Goal: Transaction & Acquisition: Purchase product/service

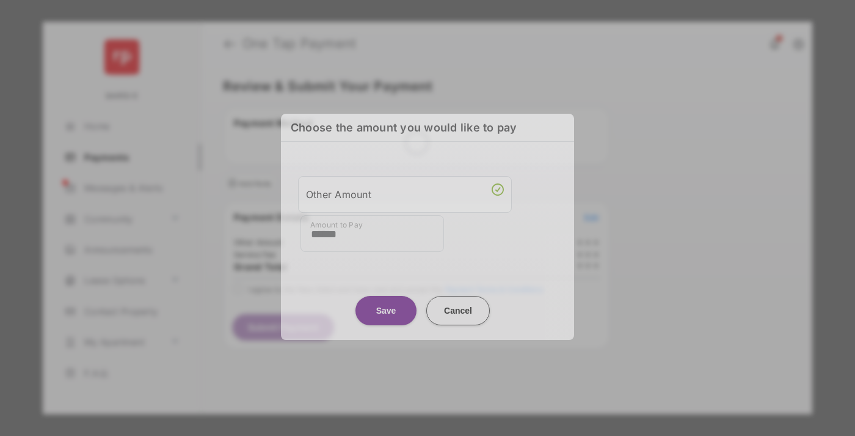
type input "******"
click at [386, 310] on button "Save" at bounding box center [385, 310] width 61 height 29
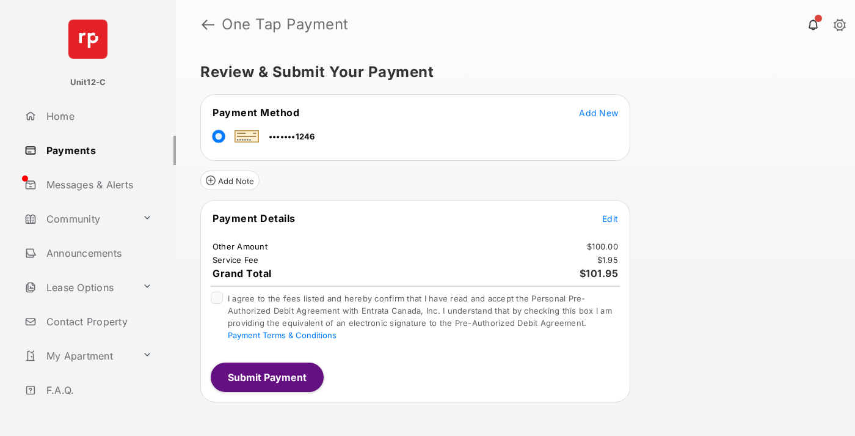
click at [610, 218] on span "Edit" at bounding box center [610, 218] width 16 height 10
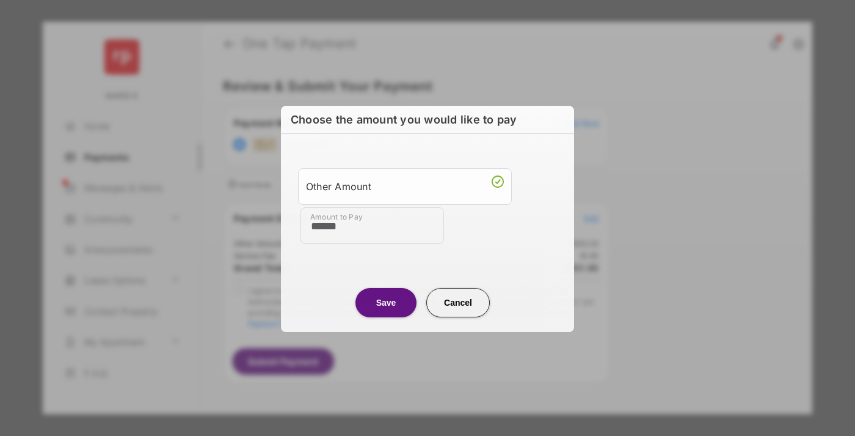
click at [386, 301] on button "Save" at bounding box center [385, 302] width 61 height 29
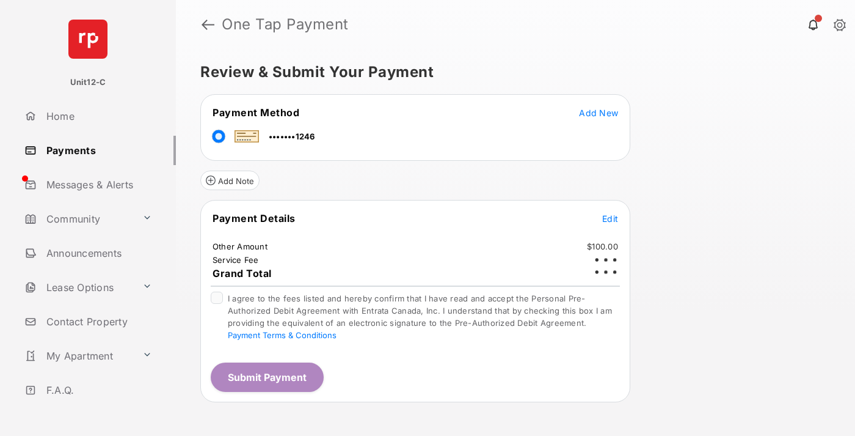
click at [266, 376] on button "Submit Payment" at bounding box center [267, 376] width 113 height 29
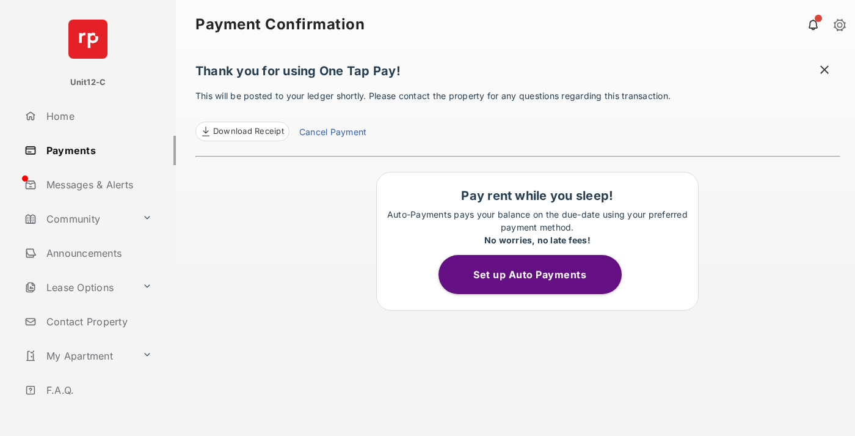
click at [825, 71] on span at bounding box center [824, 71] width 12 height 15
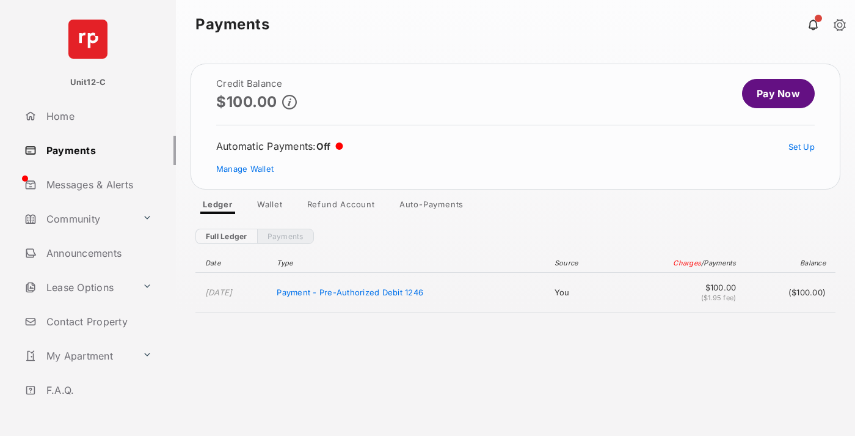
click at [245, 169] on link "Manage Wallet" at bounding box center [244, 169] width 57 height 10
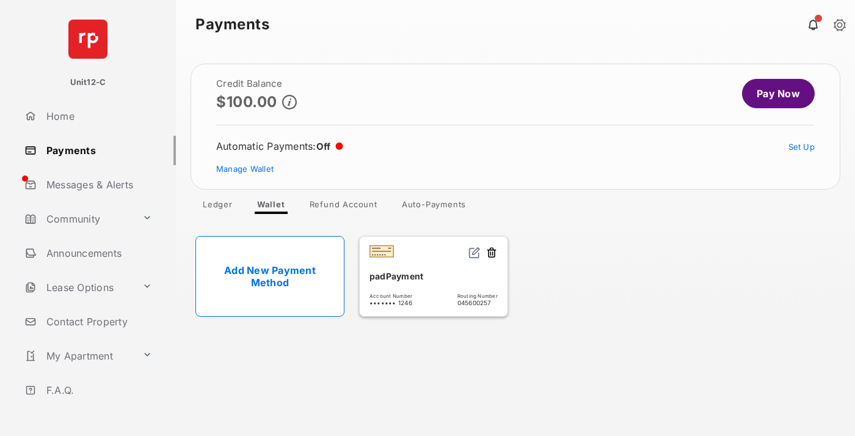
click at [492, 253] on button at bounding box center [492, 253] width 12 height 14
